Goal: Task Accomplishment & Management: Manage account settings

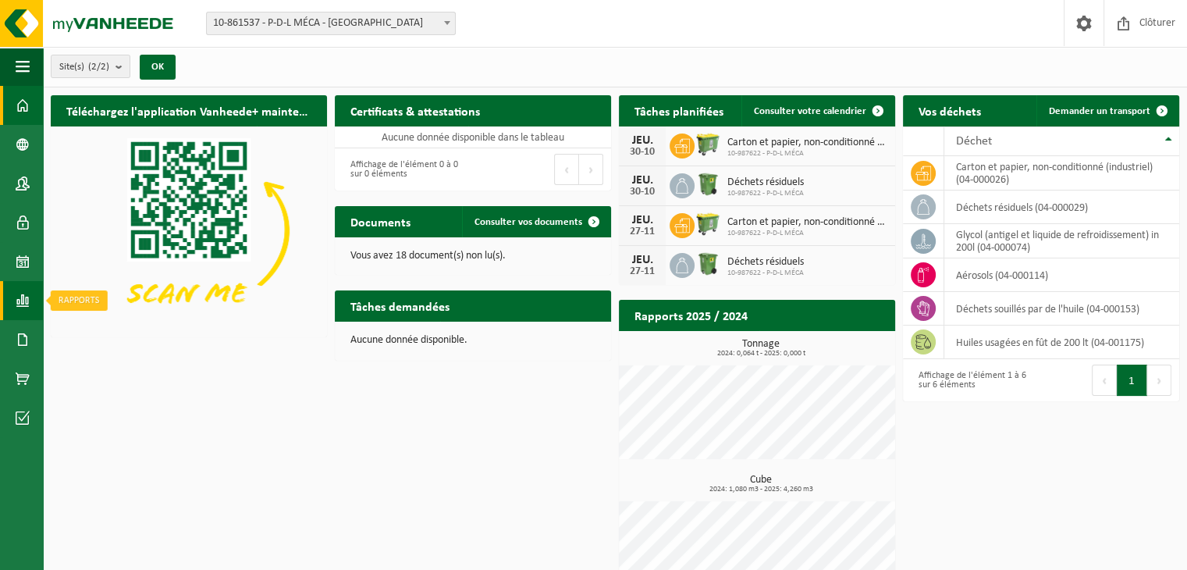
click at [17, 307] on span at bounding box center [23, 300] width 14 height 39
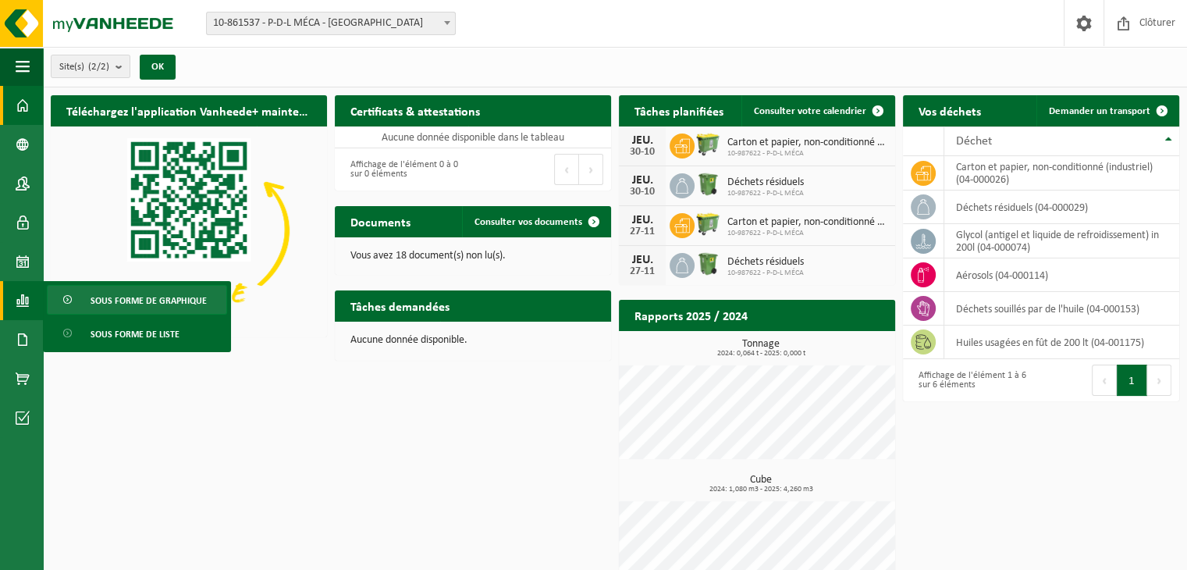
click at [95, 299] on span "Sous forme de graphique" at bounding box center [149, 301] width 116 height 30
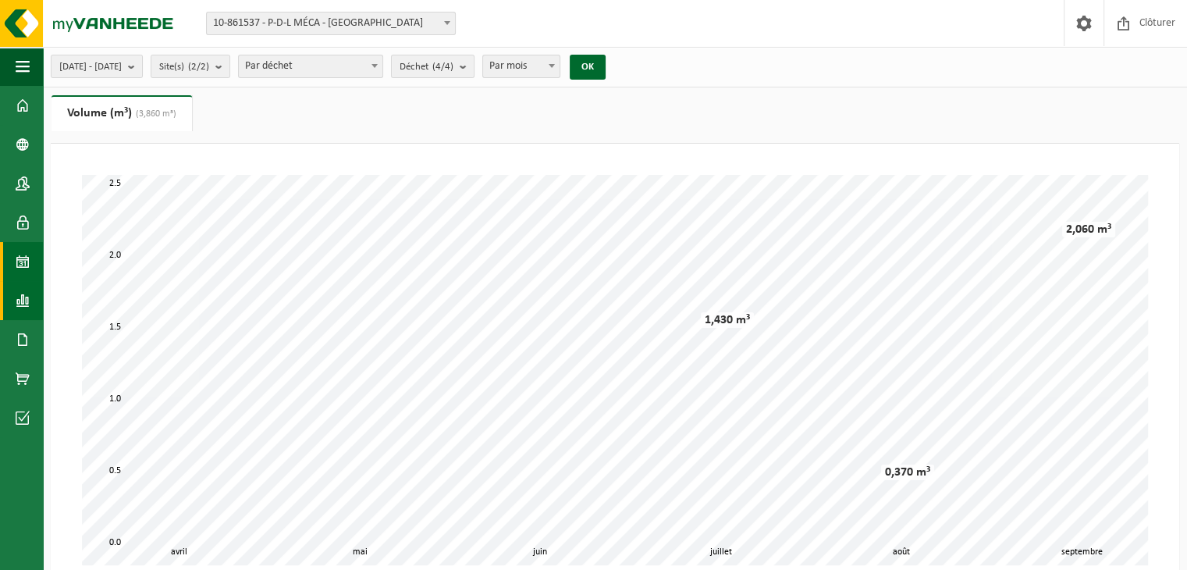
click at [24, 251] on span at bounding box center [23, 261] width 14 height 39
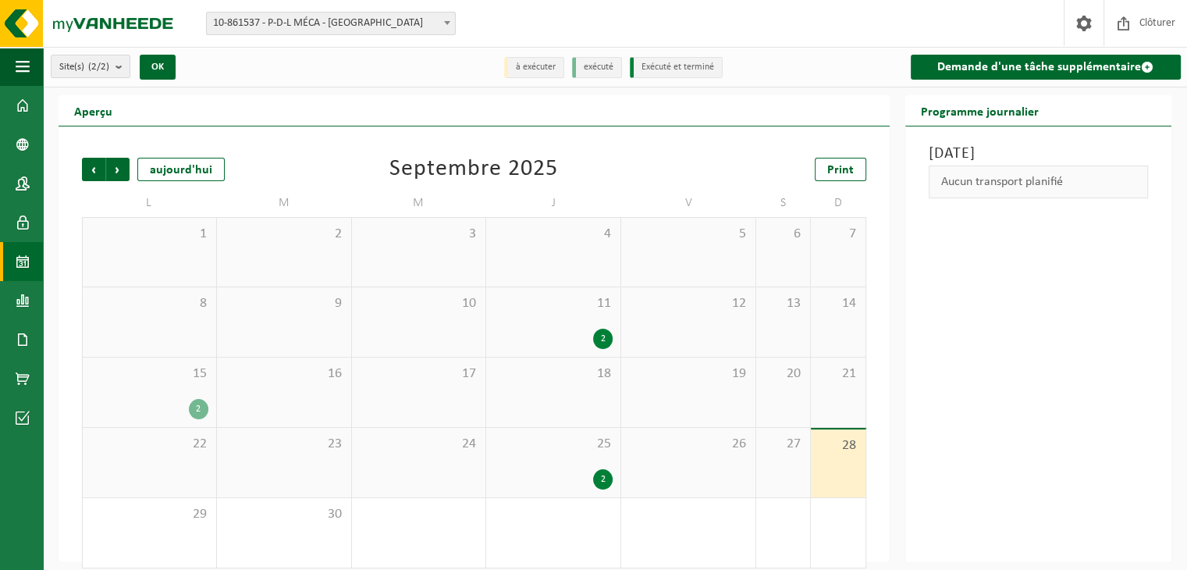
click at [569, 440] on span "25" at bounding box center [553, 443] width 119 height 17
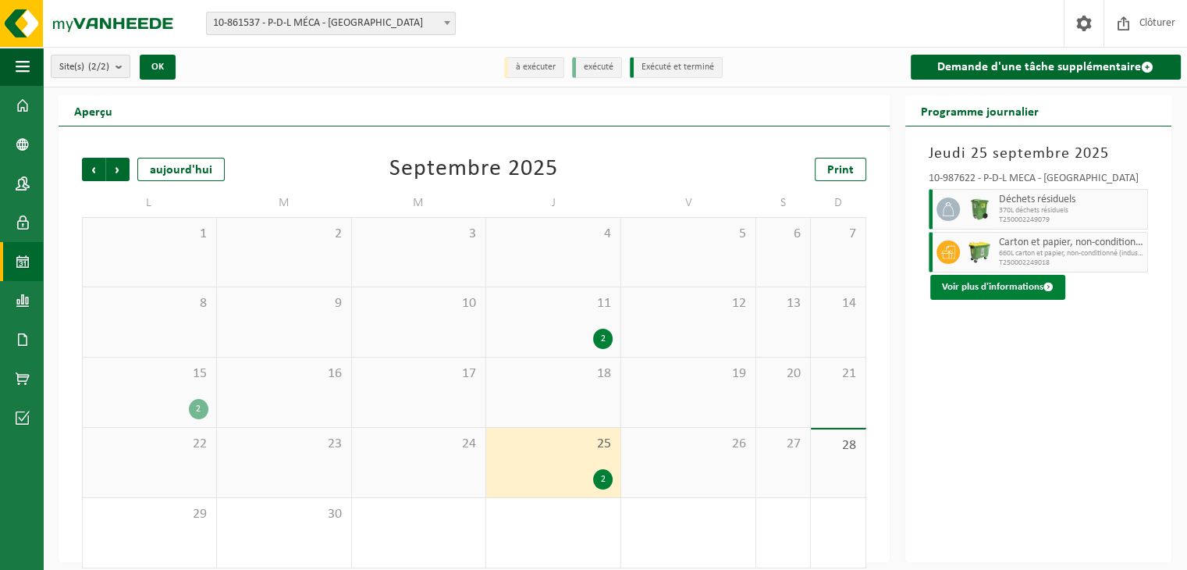
click at [986, 292] on button "Voir plus d'informations" at bounding box center [997, 287] width 135 height 25
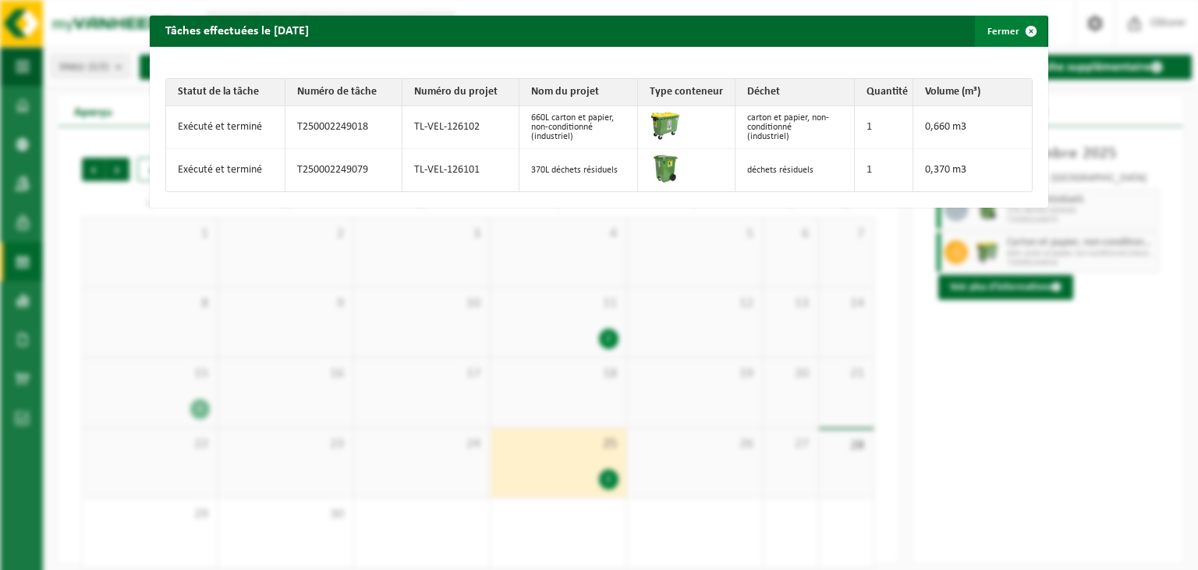
click at [1030, 23] on span "button" at bounding box center [1031, 31] width 31 height 31
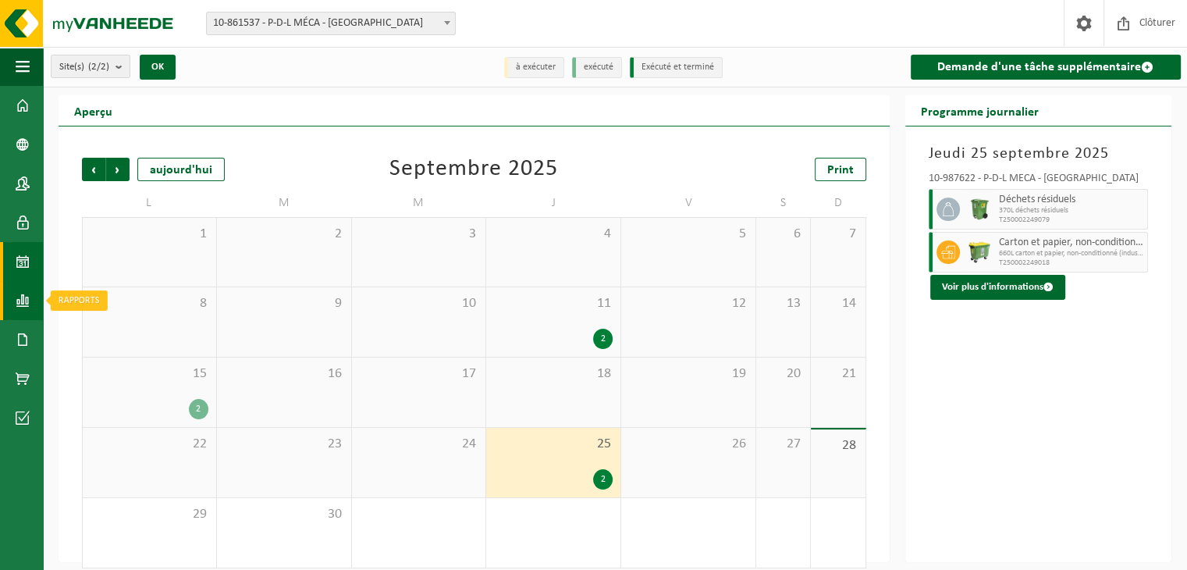
click at [19, 300] on span at bounding box center [23, 300] width 14 height 39
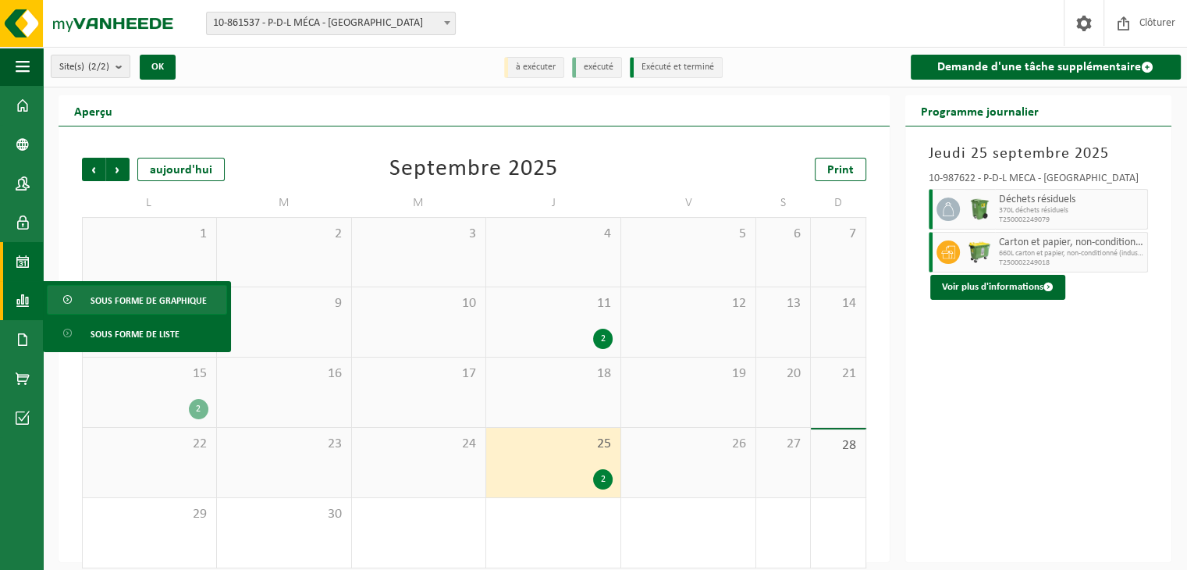
click at [102, 303] on span "Sous forme de graphique" at bounding box center [149, 301] width 116 height 30
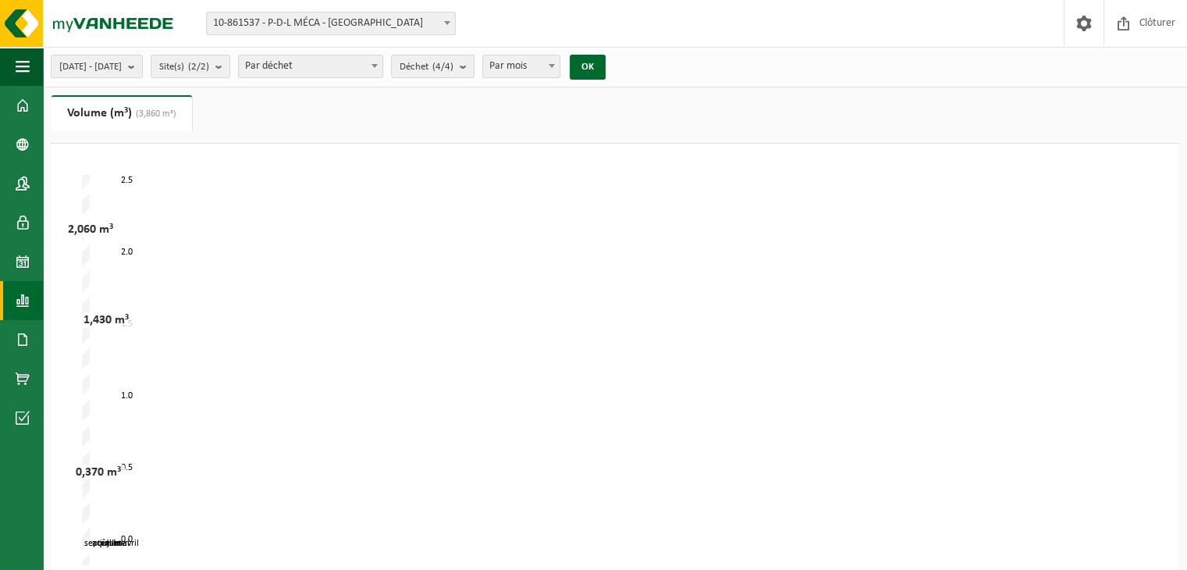
click at [11, 303] on link "Rapports" at bounding box center [21, 300] width 43 height 39
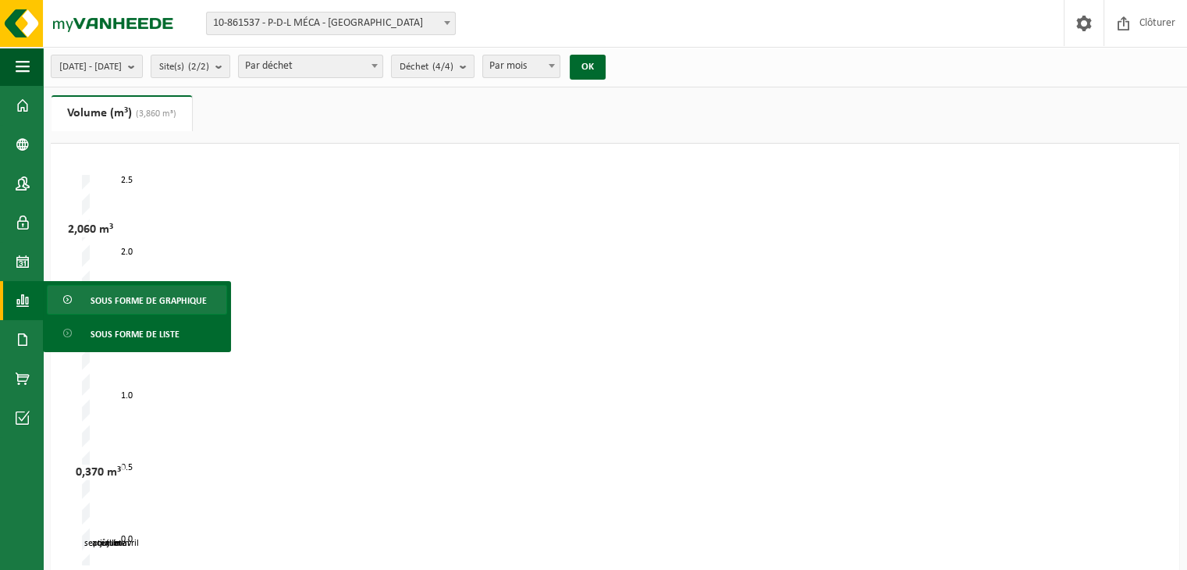
click at [87, 309] on link "Sous forme de graphique" at bounding box center [137, 300] width 180 height 30
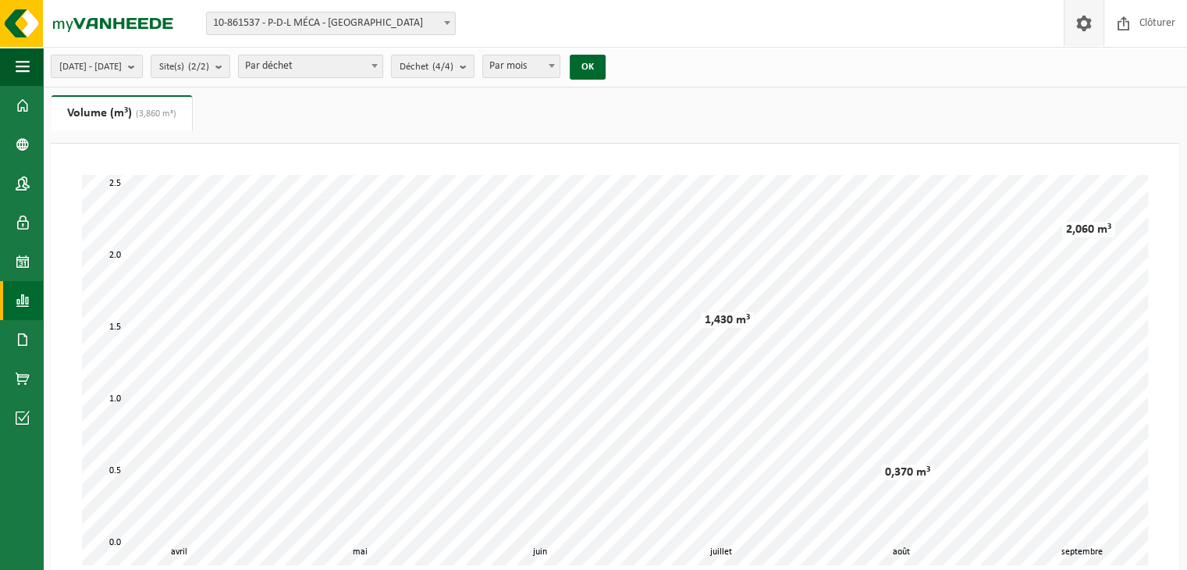
click at [1089, 12] on span at bounding box center [1083, 23] width 23 height 46
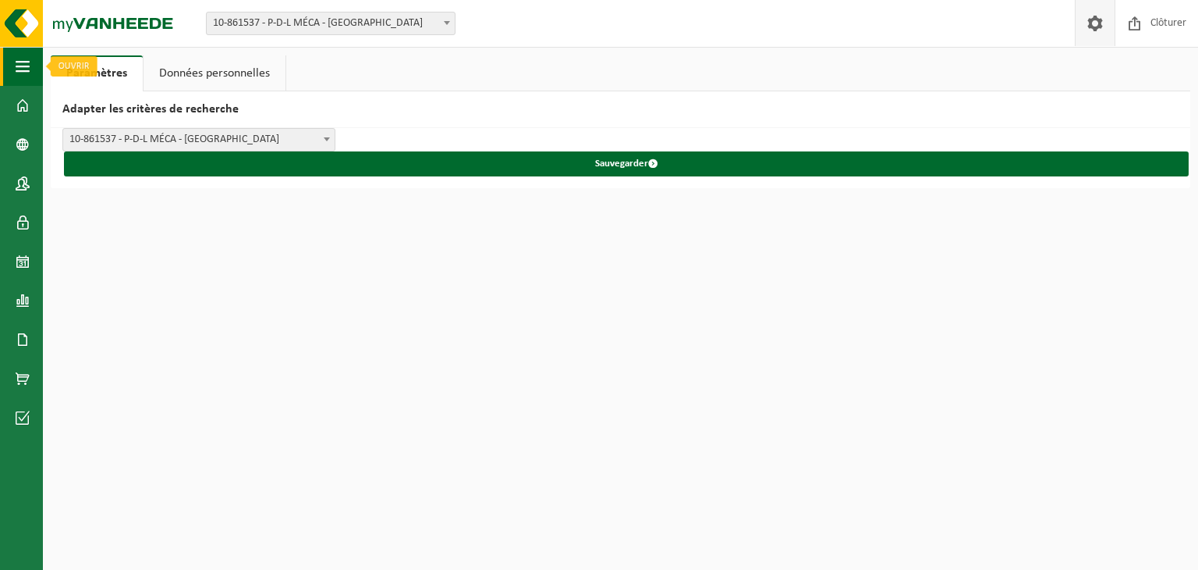
click at [0, 66] on button "Navigation" at bounding box center [21, 66] width 43 height 39
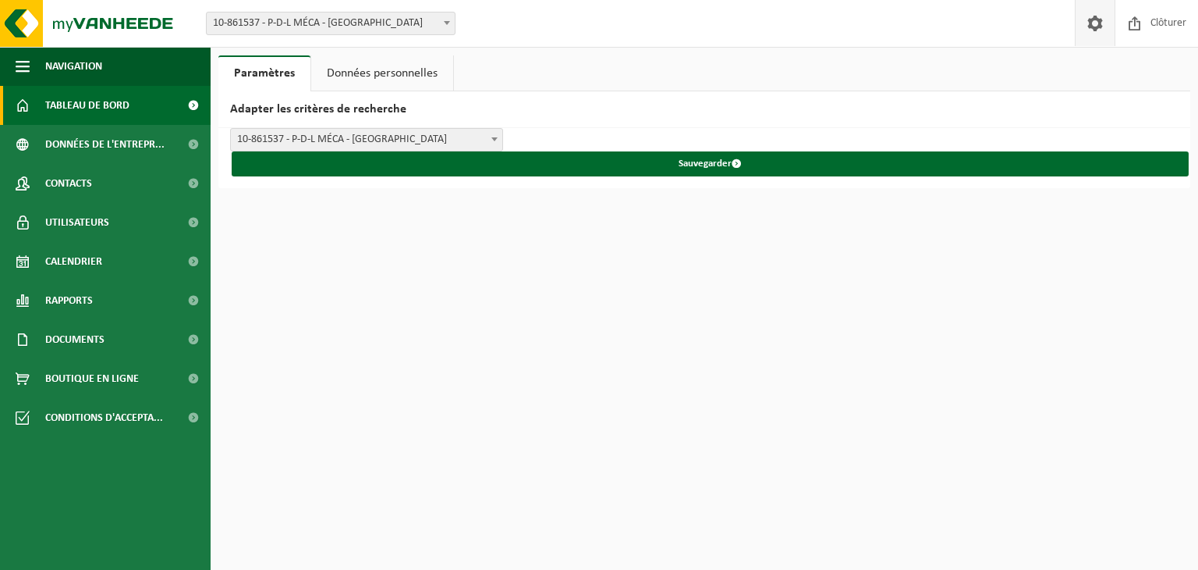
click at [118, 101] on span "Tableau de bord" at bounding box center [87, 105] width 84 height 39
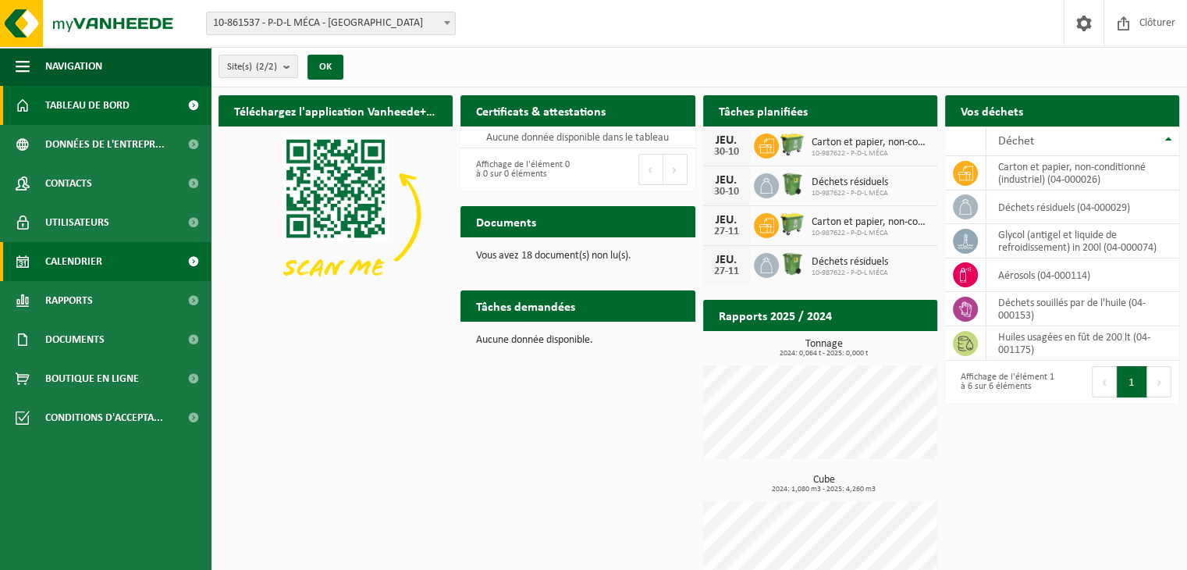
click at [140, 250] on link "Calendrier" at bounding box center [105, 261] width 211 height 39
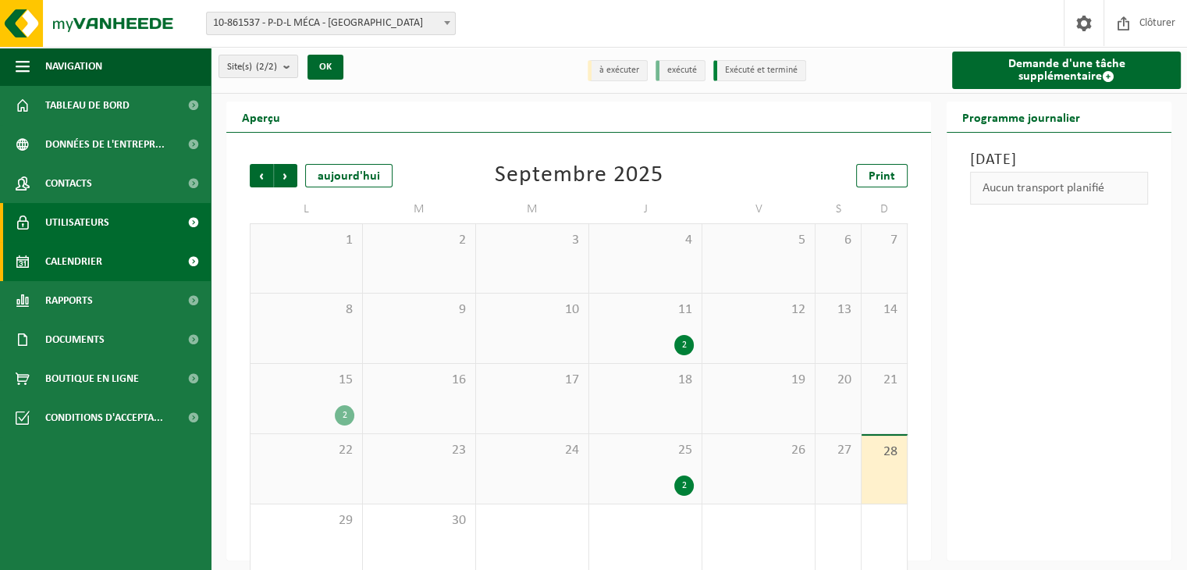
click at [104, 230] on span "Utilisateurs" at bounding box center [77, 222] width 64 height 39
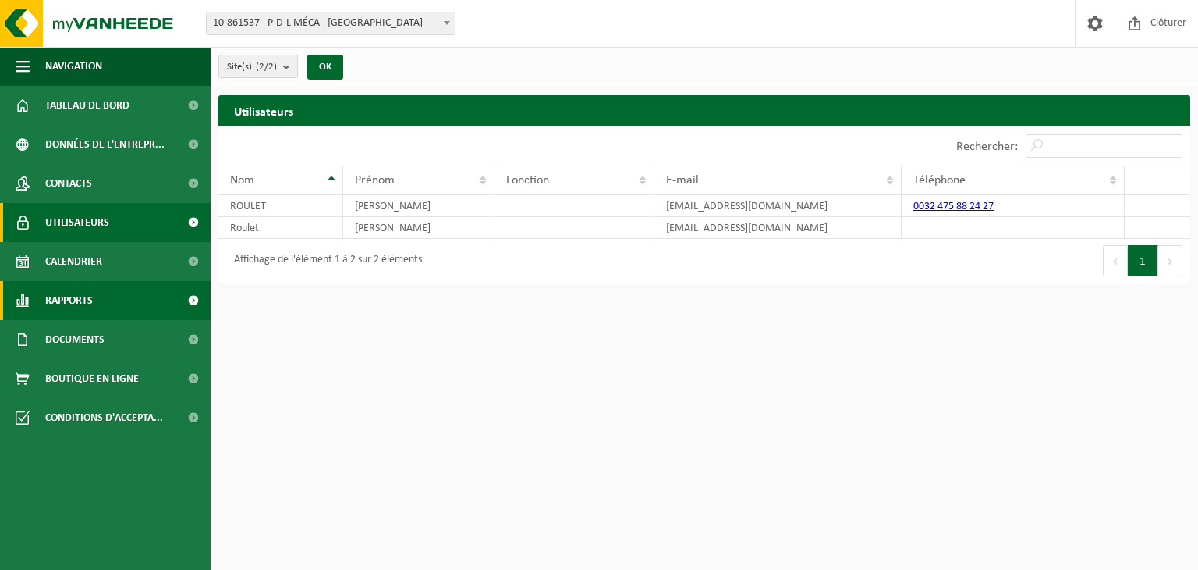
click at [103, 297] on link "Rapports" at bounding box center [105, 300] width 211 height 39
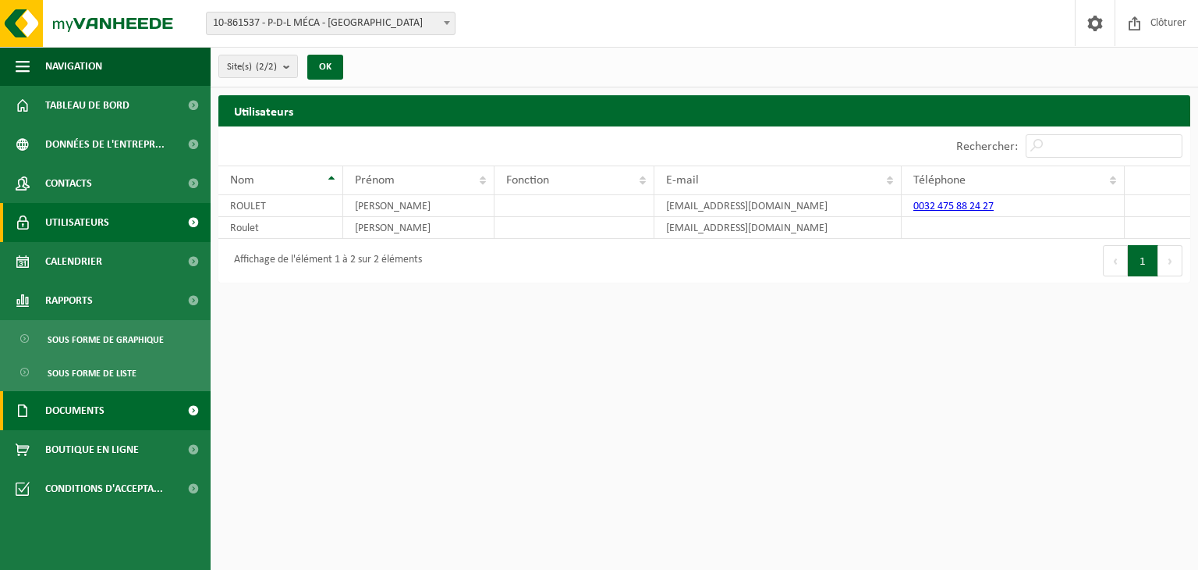
click at [120, 403] on link "Documents" at bounding box center [105, 410] width 211 height 39
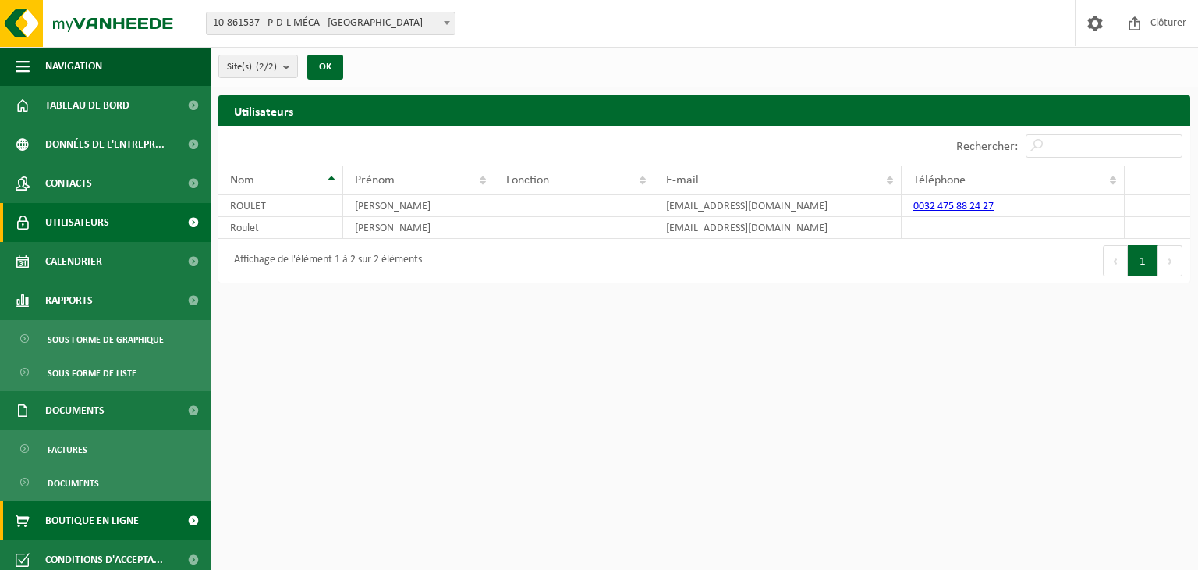
click at [113, 519] on span "Boutique en ligne" at bounding box center [92, 520] width 94 height 39
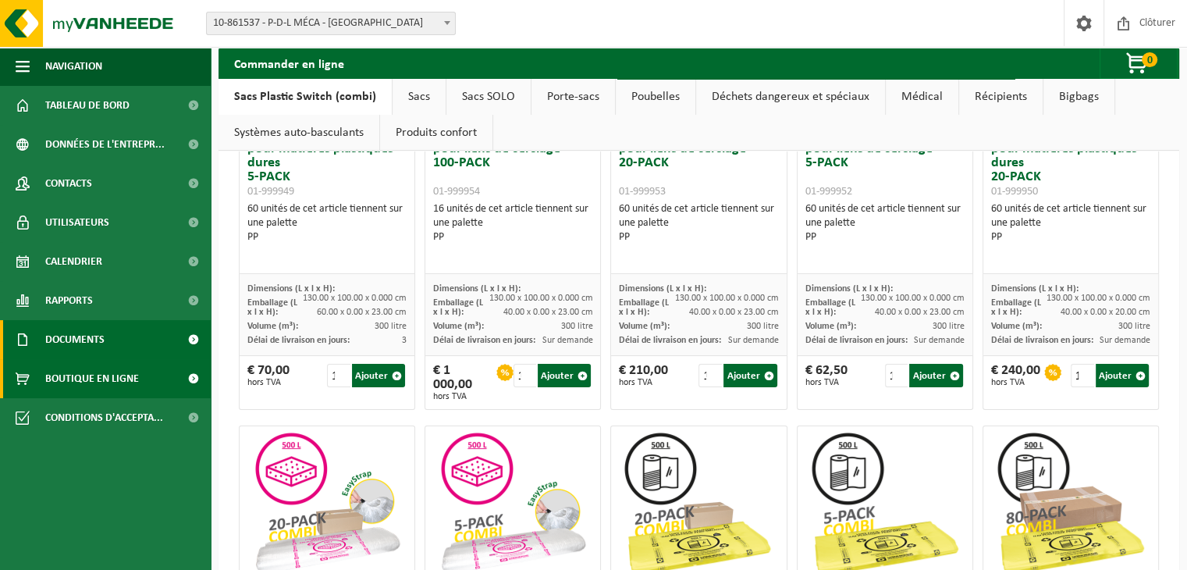
click at [115, 347] on link "Documents" at bounding box center [105, 339] width 211 height 39
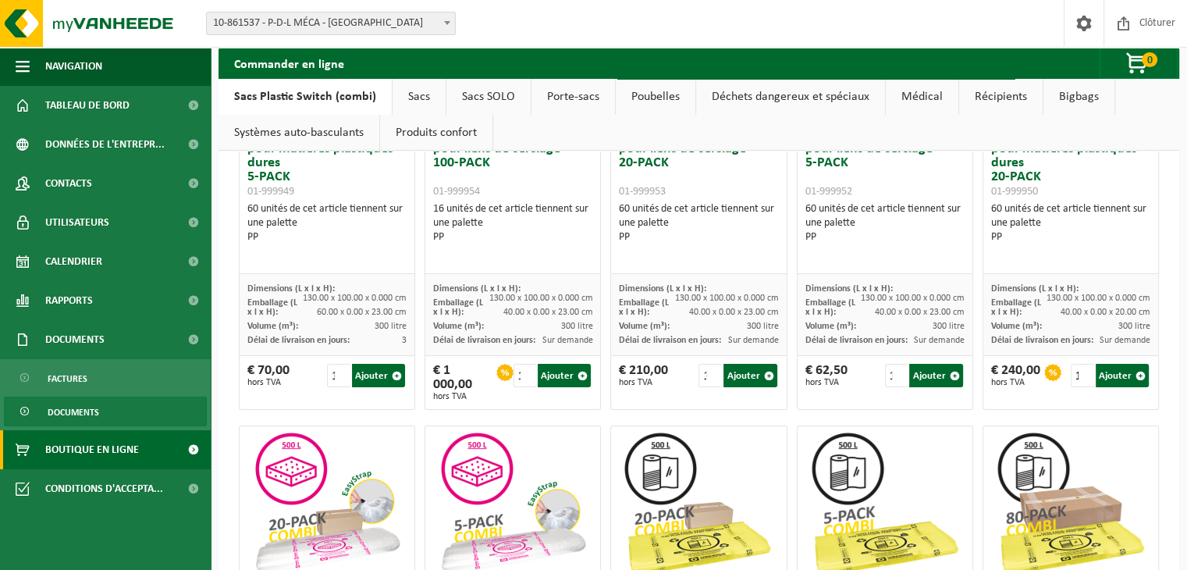
click at [101, 406] on link "Documents" at bounding box center [105, 411] width 203 height 30
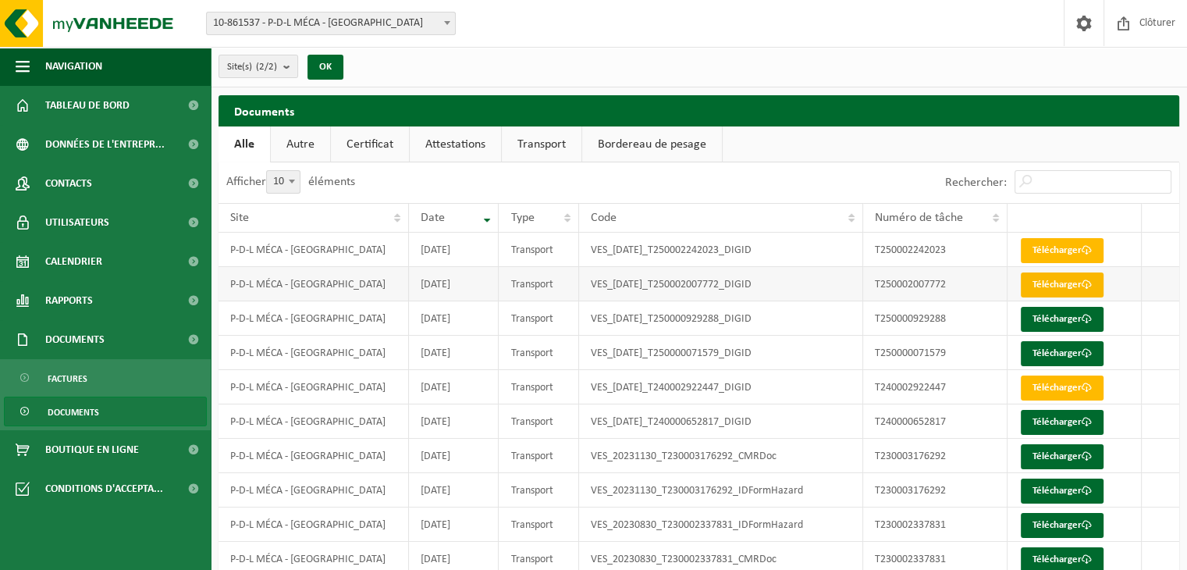
click at [1064, 281] on link "Télécharger" at bounding box center [1061, 284] width 83 height 25
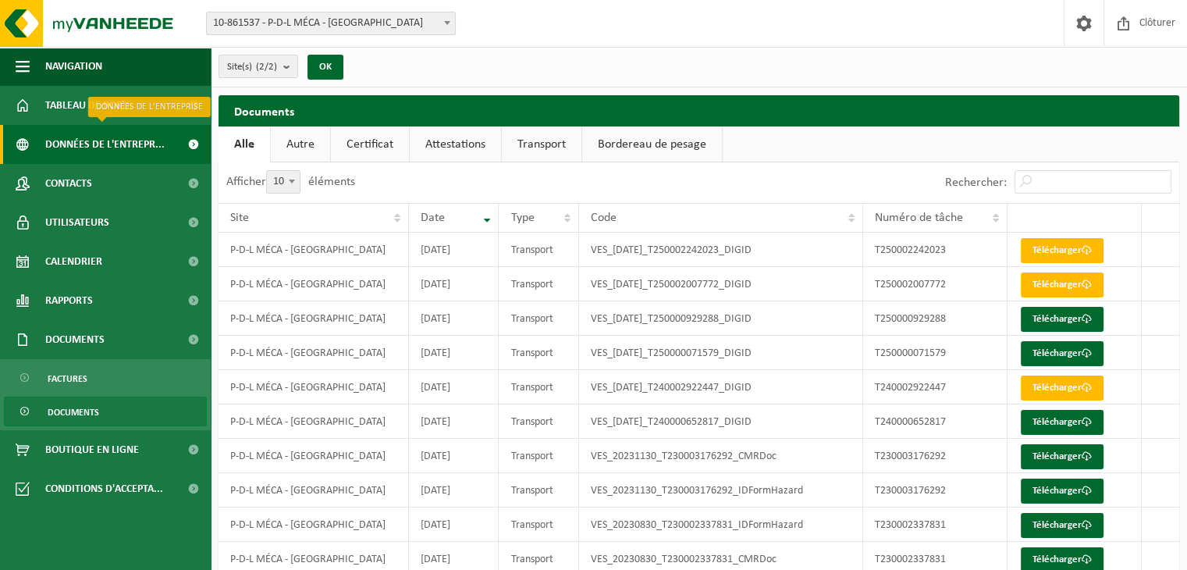
click at [112, 143] on span "Données de l'entrepr..." at bounding box center [104, 144] width 119 height 39
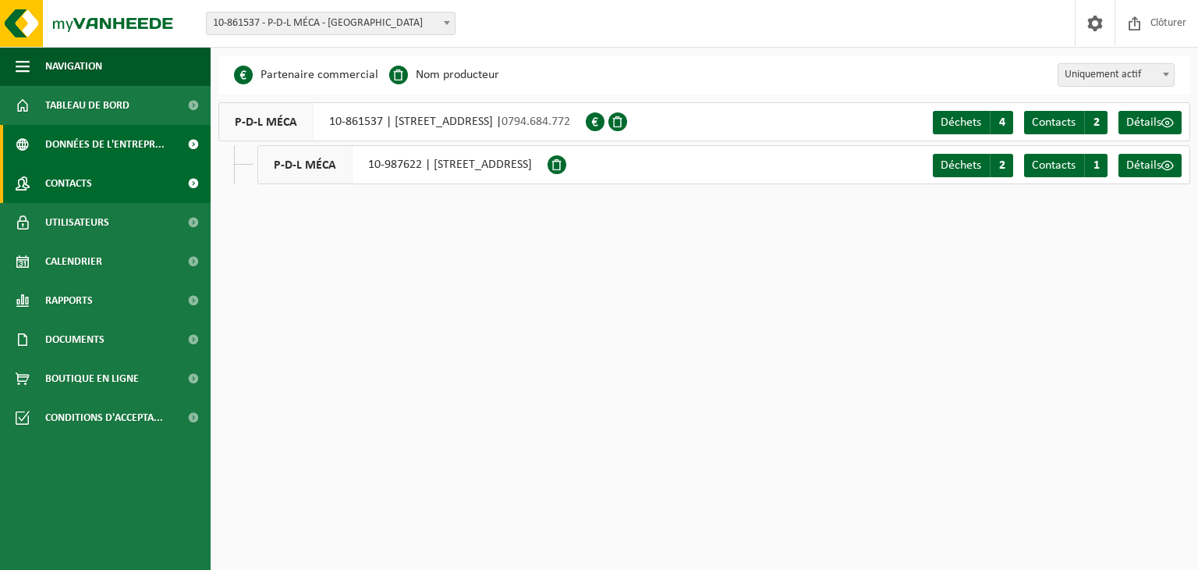
click at [116, 172] on link "Contacts" at bounding box center [105, 183] width 211 height 39
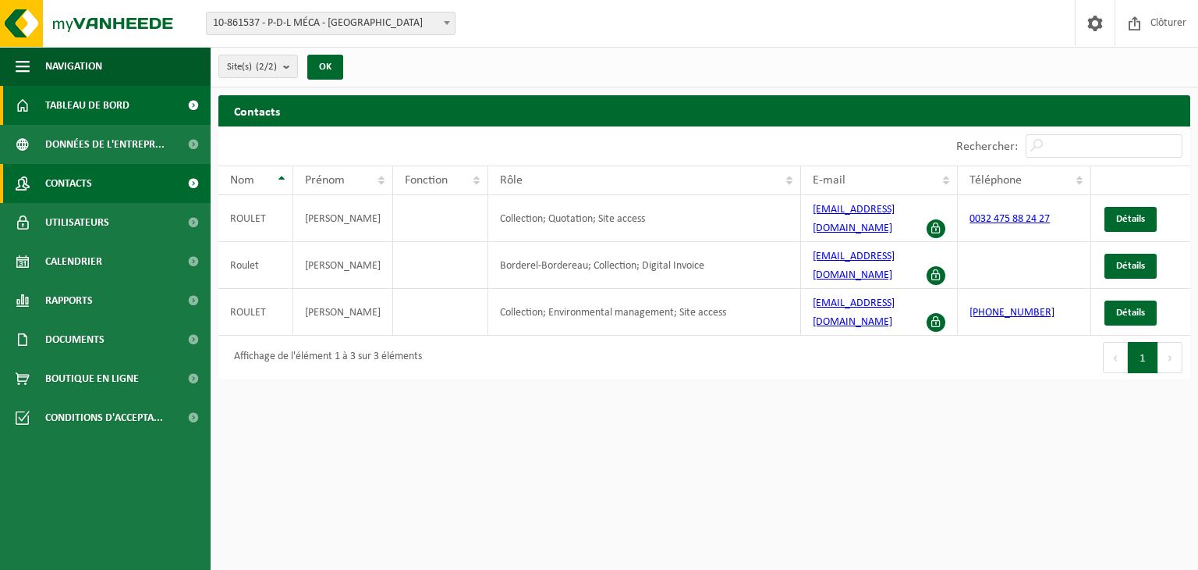
click at [97, 114] on span "Tableau de bord" at bounding box center [87, 105] width 84 height 39
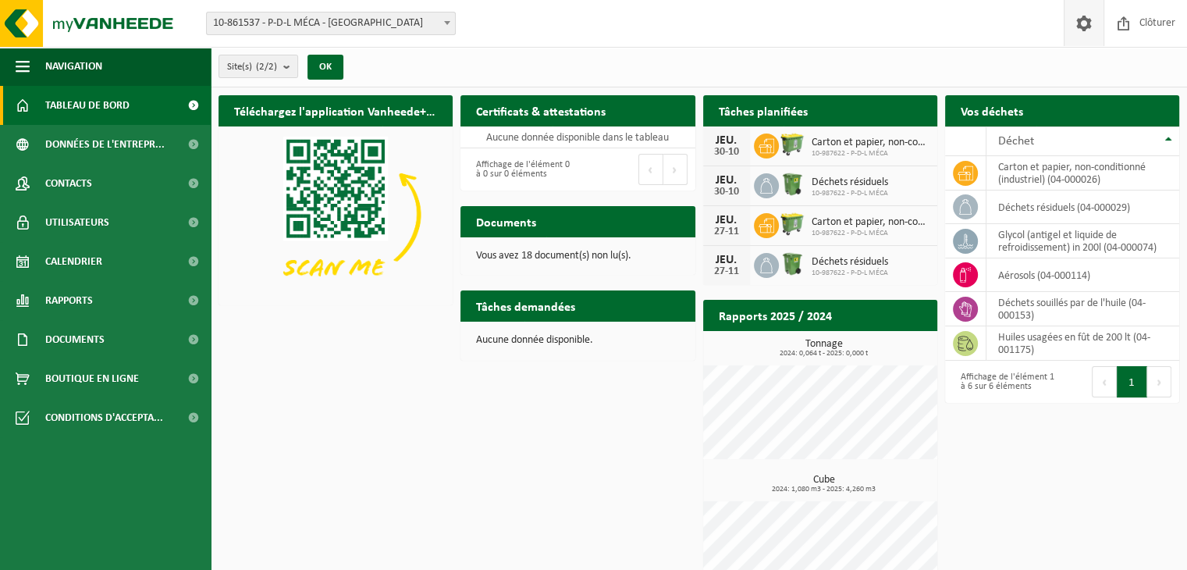
click at [1068, 37] on link at bounding box center [1083, 23] width 40 height 46
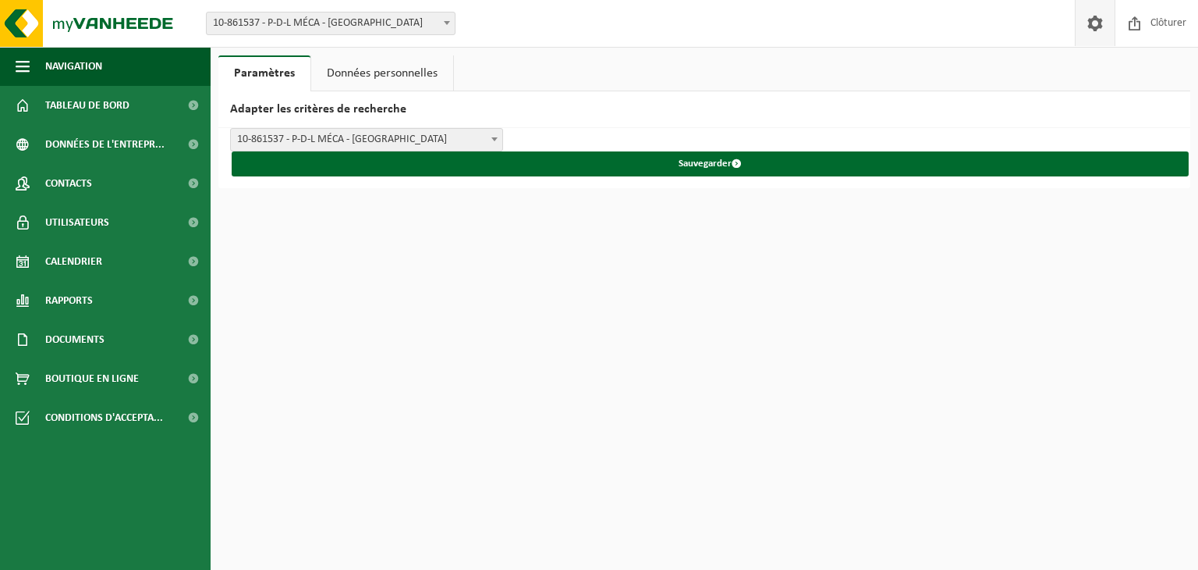
click at [442, 133] on span "10-861537 - P-D-L MÉCA - [GEOGRAPHIC_DATA]" at bounding box center [367, 140] width 272 height 22
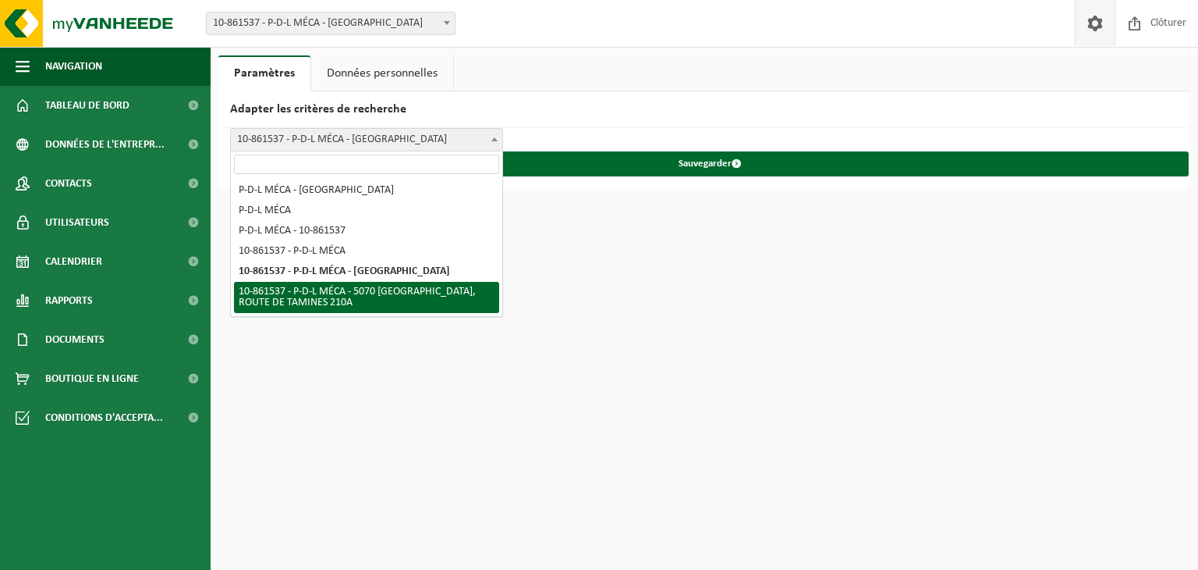
select select "5"
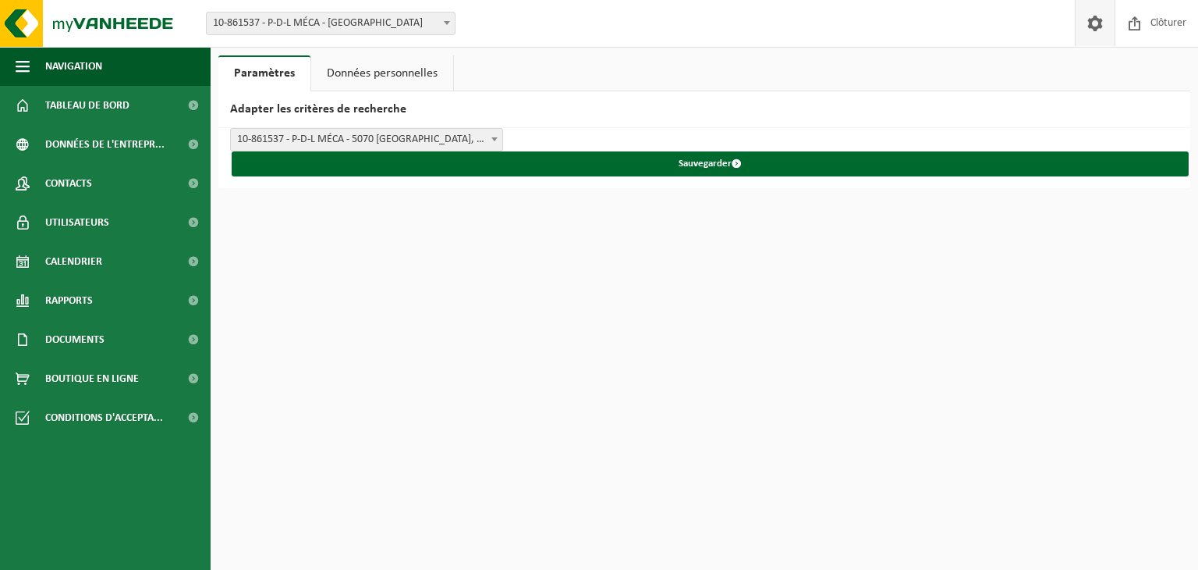
click at [634, 236] on html "Site: 10-861537 - P-D-L MÉCA - FOSSES-LA-VILLE 10-987622 - P-D-L MÉCA - FOSSES-…" at bounding box center [599, 285] width 1198 height 570
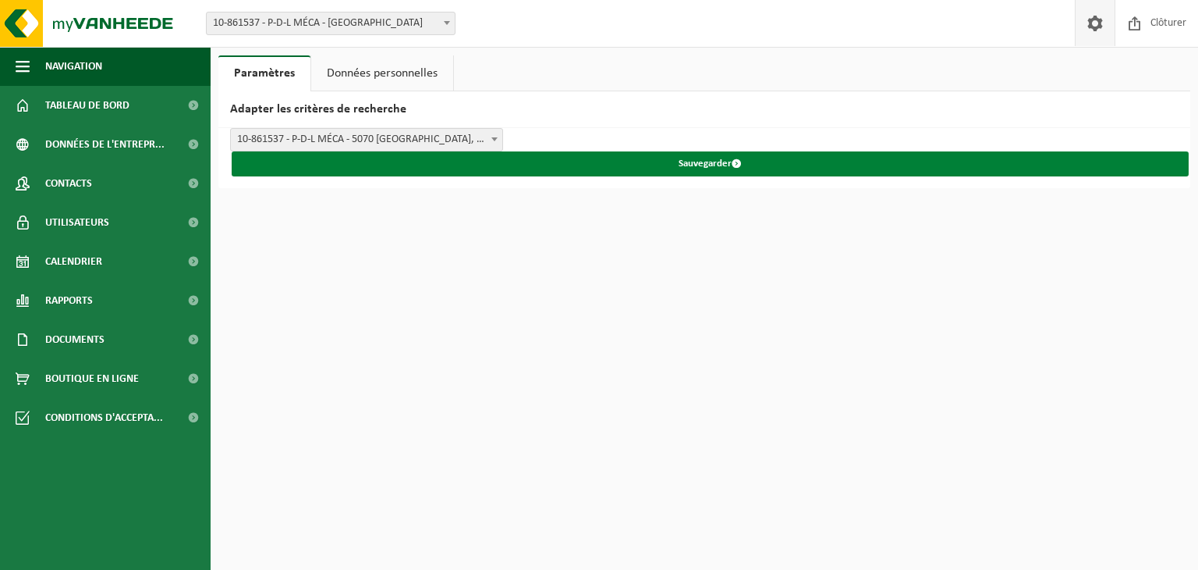
click at [740, 169] on button "Sauvegarder" at bounding box center [710, 163] width 957 height 25
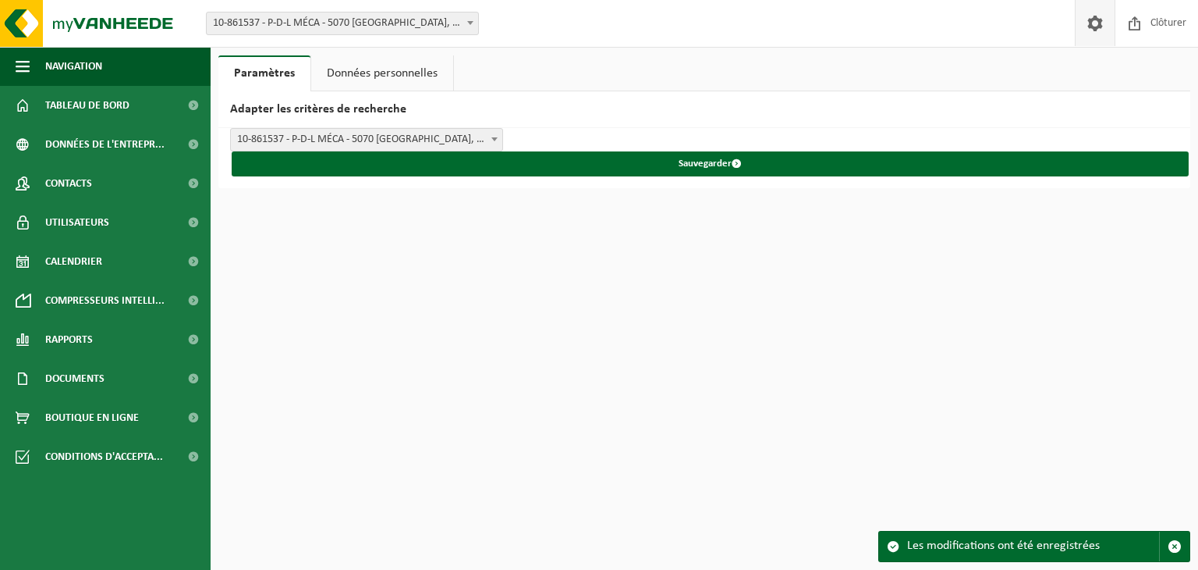
click at [483, 139] on span "10-861537 - P-D-L MÉCA - 5070 [GEOGRAPHIC_DATA], ROUTE DE TAMINES 210A" at bounding box center [367, 140] width 272 height 22
click at [440, 146] on span "P-D-L MÉCA" at bounding box center [367, 140] width 272 height 22
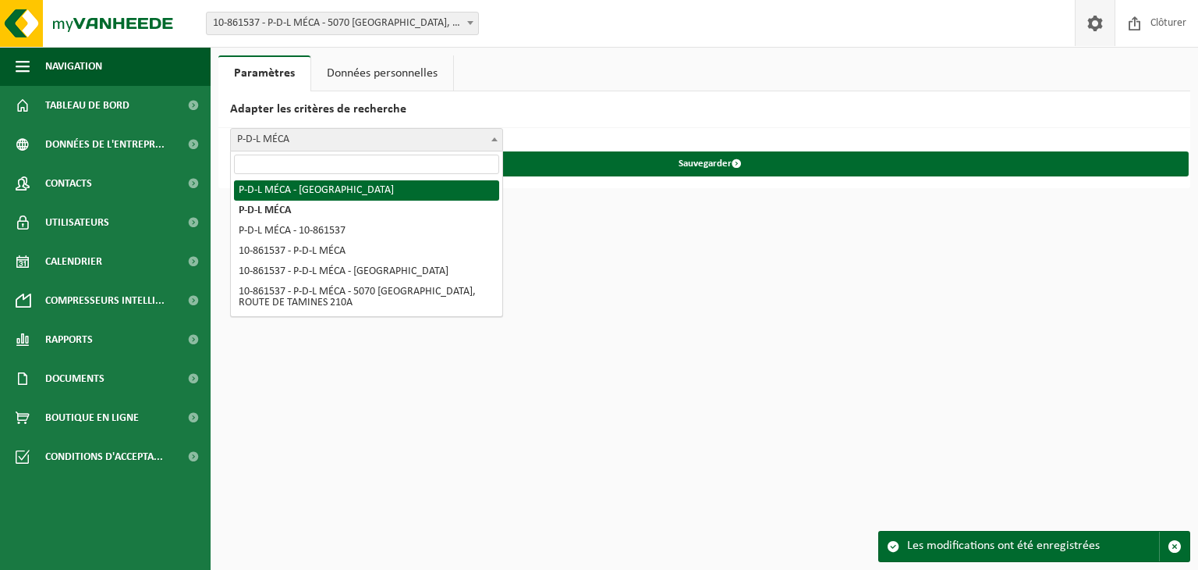
select select "0"
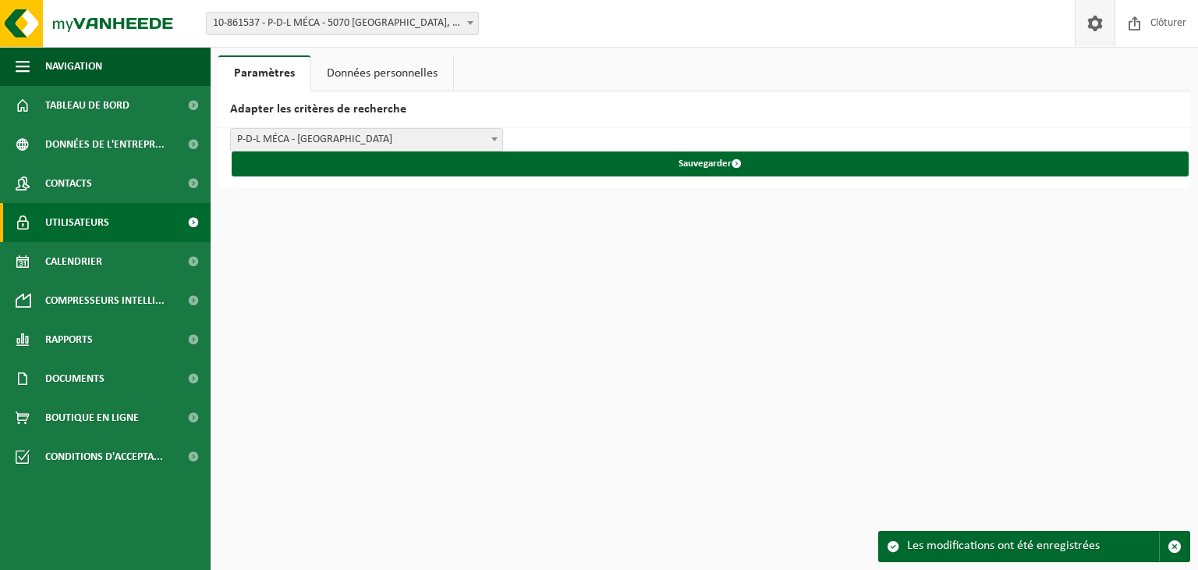
click at [139, 221] on link "Utilisateurs" at bounding box center [105, 222] width 211 height 39
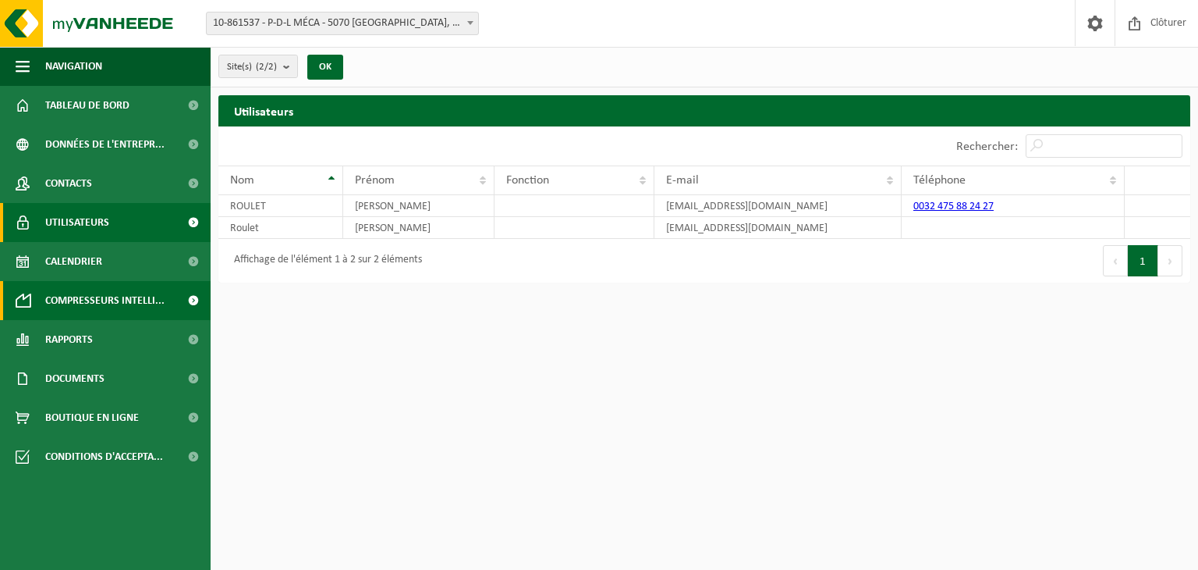
click at [145, 301] on span "Compresseurs intelli..." at bounding box center [104, 300] width 119 height 39
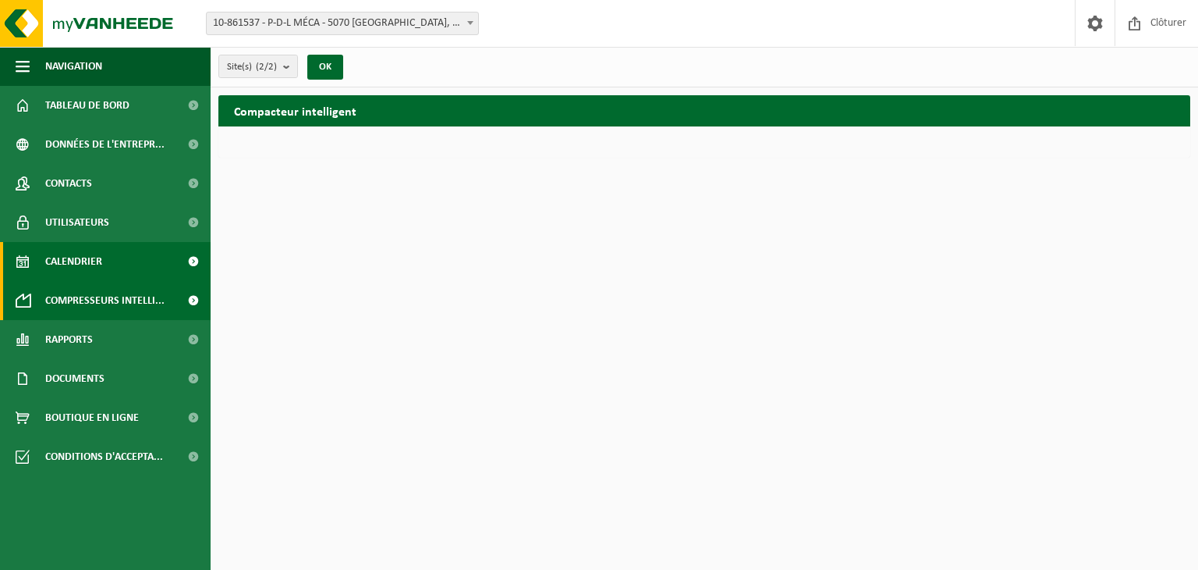
click at [135, 254] on link "Calendrier" at bounding box center [105, 261] width 211 height 39
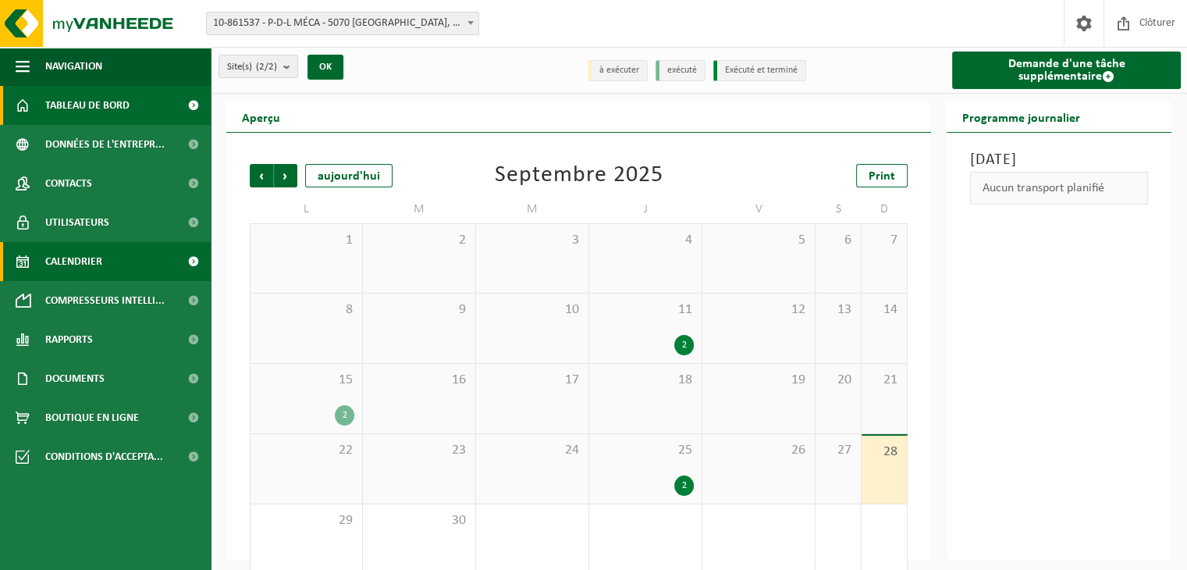
click at [117, 104] on span "Tableau de bord" at bounding box center [87, 105] width 84 height 39
